Goal: Register for event/course

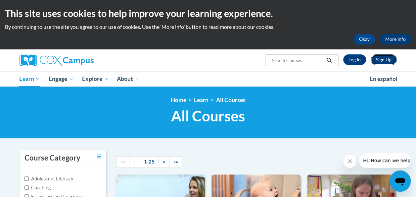
click at [386, 62] on link "Sign Up" at bounding box center [384, 59] width 26 height 11
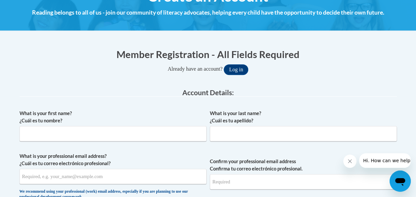
scroll to position [94, 0]
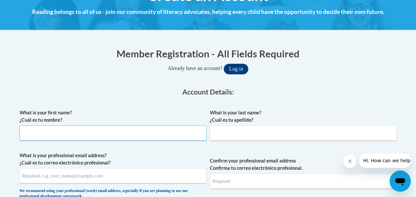
click at [163, 134] on input "What is your first name? ¿Cuál es tu nombre?" at bounding box center [113, 132] width 187 height 15
type input "Tameka"
type input "Sims"
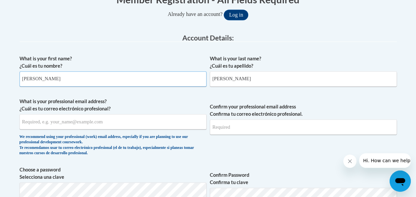
scroll to position [149, 0]
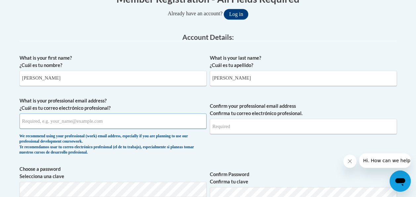
click at [159, 121] on input "What is your professional email address? ¿Cuál es tu correo electrónico profesi…" at bounding box center [113, 120] width 187 height 15
type input "[EMAIL_ADDRESS][DOMAIN_NAME]"
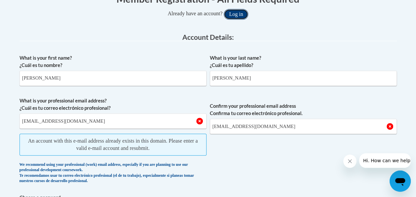
click at [244, 15] on button "Log in" at bounding box center [236, 14] width 24 height 11
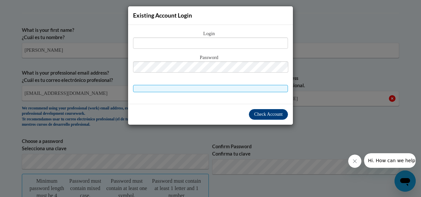
click at [307, 138] on div "Existing Account Login Login Password" at bounding box center [210, 98] width 421 height 197
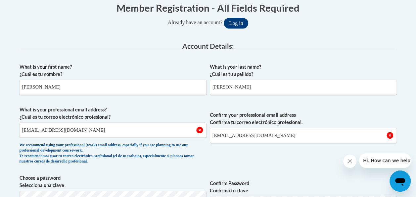
scroll to position [140, 0]
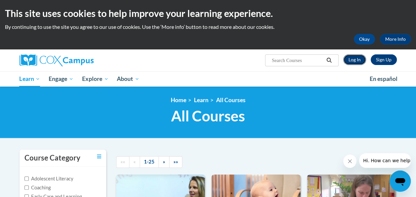
click at [360, 58] on link "Log In" at bounding box center [354, 59] width 23 height 11
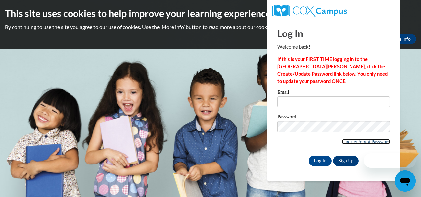
click at [377, 141] on link "Update/Forgot Password" at bounding box center [366, 141] width 48 height 5
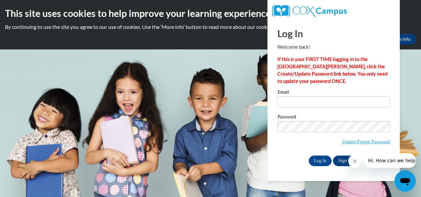
click at [343, 95] on label "Email" at bounding box center [333, 92] width 113 height 7
click at [343, 96] on input "Email" at bounding box center [333, 101] width 113 height 11
type input "[EMAIL_ADDRESS][DOMAIN_NAME]"
click at [326, 160] on input "Log In" at bounding box center [320, 160] width 23 height 11
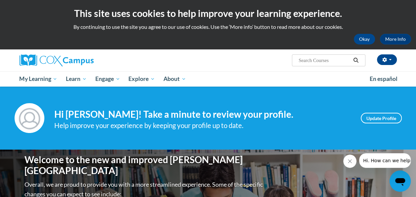
click at [210, 69] on div "Tameka Sims (America/New_York UTC-04:00) My Profile Inbox My Transcripts Log Ou…" at bounding box center [208, 60] width 387 height 22
click at [315, 62] on input "Search..." at bounding box center [324, 60] width 53 height 8
type input "build my brain"
click at [356, 60] on icon "Search" at bounding box center [356, 60] width 6 height 5
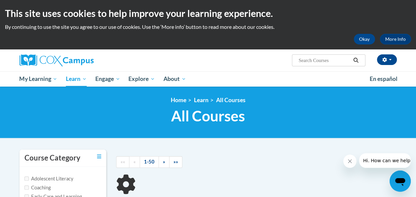
type input "build my brain"
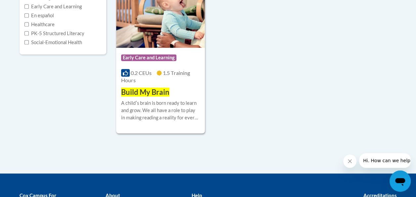
scroll to position [190, 0]
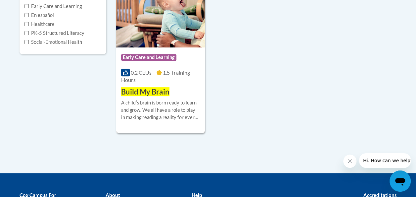
click at [172, 102] on div "A childʹs brain is born ready to learn and grow. We all have a role to play in …" at bounding box center [160, 110] width 79 height 22
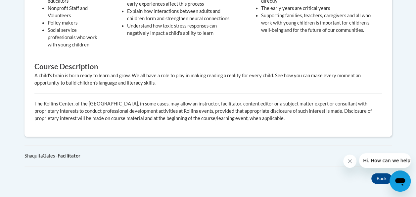
scroll to position [331, 0]
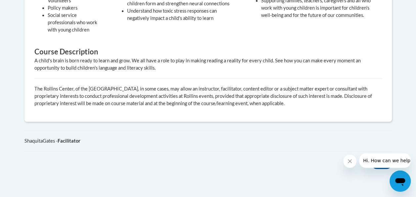
click at [351, 160] on icon "Close message from company" at bounding box center [349, 160] width 3 height 3
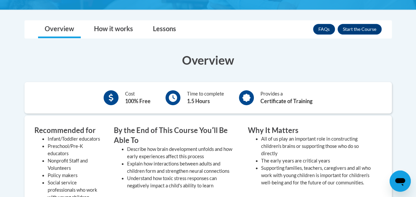
scroll to position [164, 0]
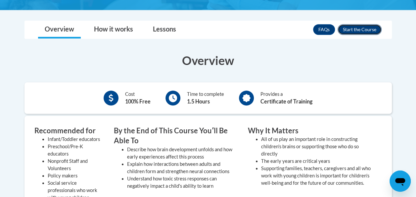
click at [366, 27] on button "Enroll" at bounding box center [360, 29] width 44 height 11
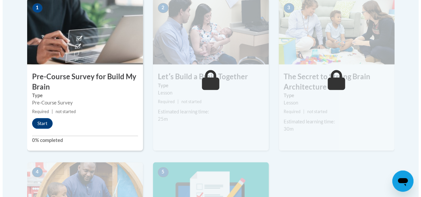
scroll to position [225, 0]
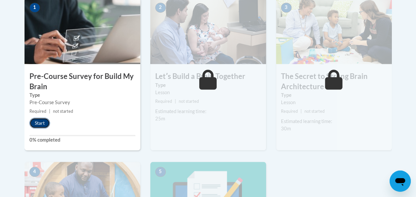
click at [40, 121] on button "Start" at bounding box center [39, 123] width 21 height 11
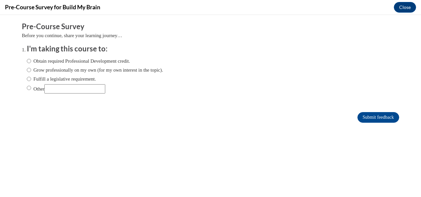
scroll to position [0, 0]
click at [82, 60] on label "Obtain required Professional Development credit." at bounding box center [78, 60] width 103 height 7
click at [31, 60] on input "Obtain required Professional Development credit." at bounding box center [29, 60] width 4 height 7
radio input "true"
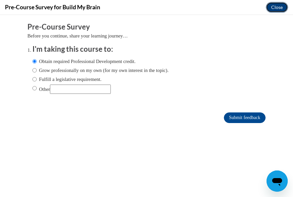
click at [278, 7] on button "Close" at bounding box center [277, 7] width 22 height 11
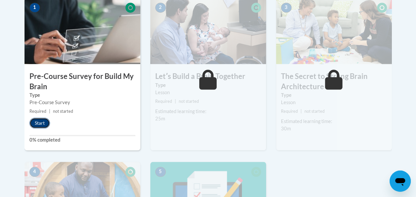
click at [37, 123] on button "Start" at bounding box center [39, 123] width 21 height 11
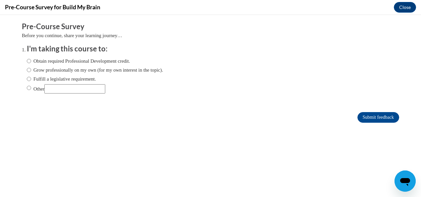
click at [27, 59] on input "Obtain required Professional Development credit." at bounding box center [29, 60] width 4 height 7
radio input "true"
click at [364, 116] on input "Submit feedback" at bounding box center [379, 117] width 42 height 11
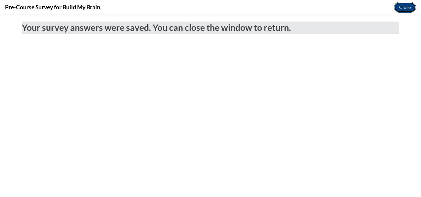
click at [402, 6] on button "Close" at bounding box center [405, 7] width 22 height 11
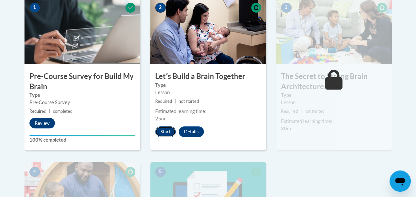
click at [162, 127] on button "Start" at bounding box center [165, 131] width 21 height 11
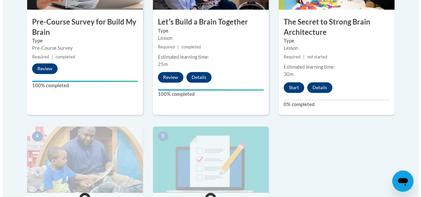
scroll to position [276, 0]
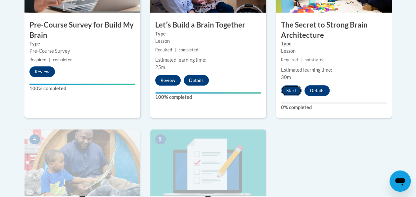
click at [291, 93] on button "Start" at bounding box center [291, 90] width 21 height 11
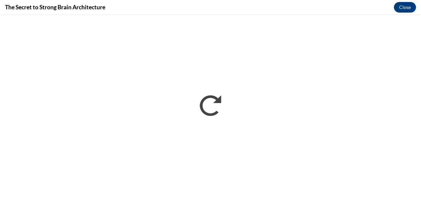
scroll to position [0, 0]
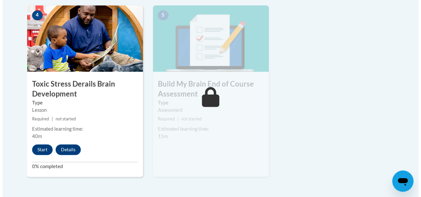
scroll to position [430, 0]
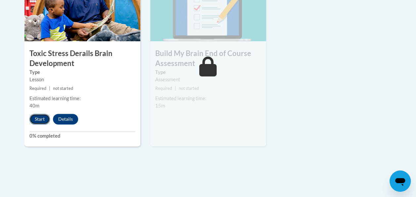
click at [38, 119] on button "Start" at bounding box center [39, 119] width 21 height 11
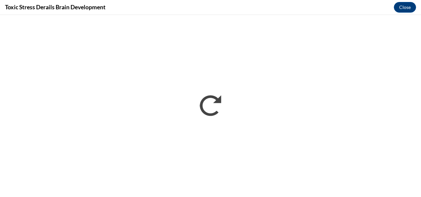
scroll to position [0, 0]
